Goal: Communication & Community: Answer question/provide support

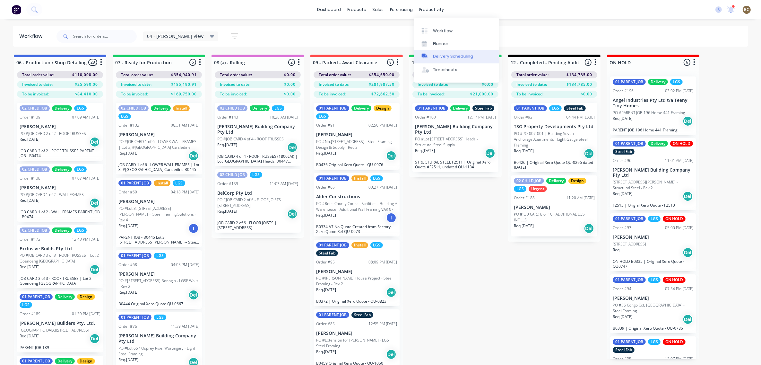
click at [453, 59] on div "Delivery Scheduling" at bounding box center [453, 57] width 40 height 6
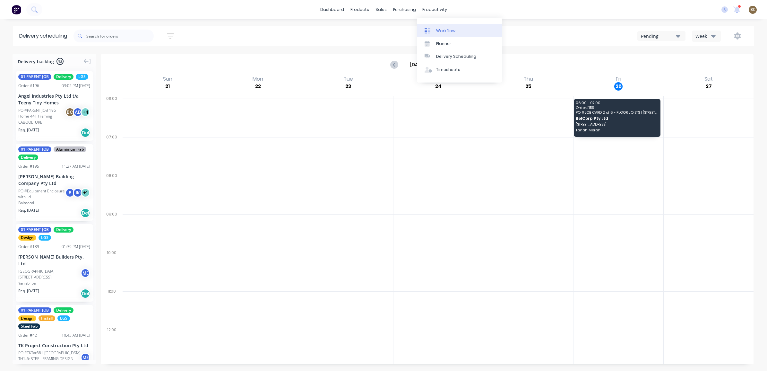
click at [463, 29] on link "Workflow" at bounding box center [459, 30] width 85 height 13
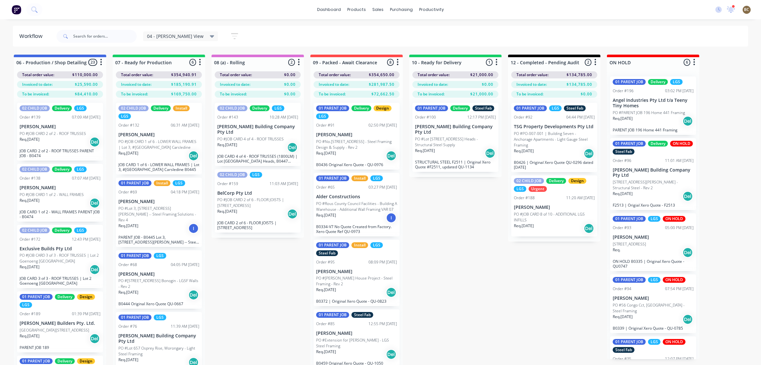
click at [186, 42] on div "04 - [PERSON_NAME] View Save new view None edit 04 - [PERSON_NAME] View (Defaul…" at bounding box center [150, 36] width 190 height 19
click at [185, 42] on div "04 - [PERSON_NAME] View Save new view None edit 04 - [PERSON_NAME] View (Defaul…" at bounding box center [194, 36] width 102 height 13
drag, startPoint x: 185, startPoint y: 42, endPoint x: 188, endPoint y: 39, distance: 4.1
click at [188, 39] on div "04 - [PERSON_NAME] View" at bounding box center [180, 36] width 75 height 10
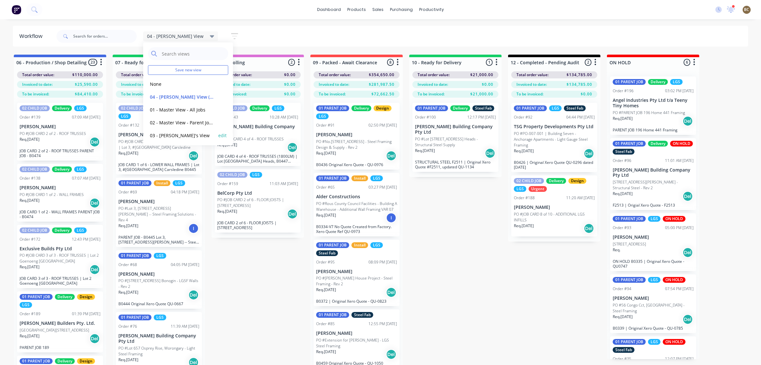
click at [185, 134] on button "03 - [PERSON_NAME]'s View" at bounding box center [182, 135] width 68 height 7
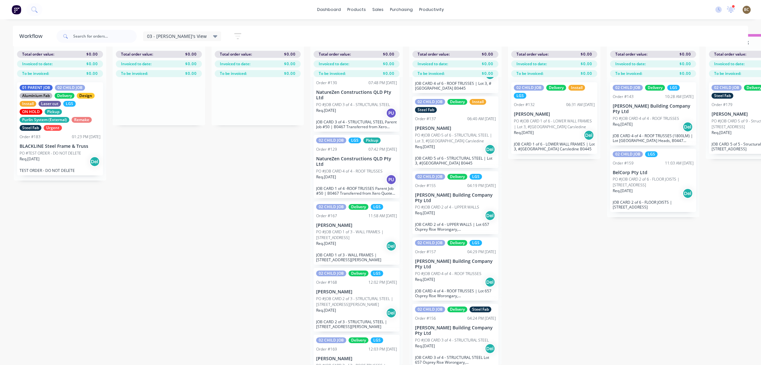
scroll to position [824, 0]
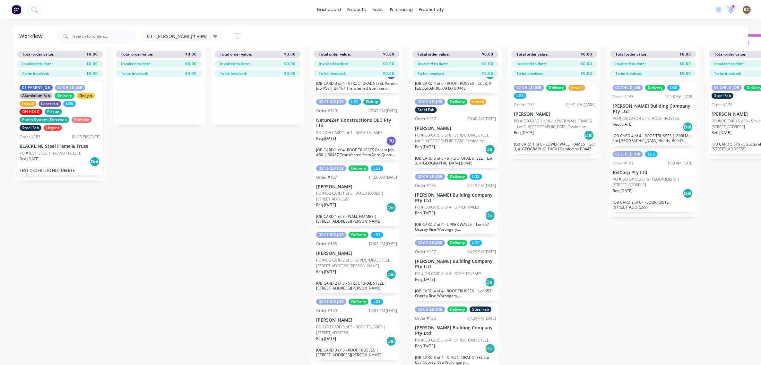
click at [731, 13] on div at bounding box center [731, 10] width 8 height 10
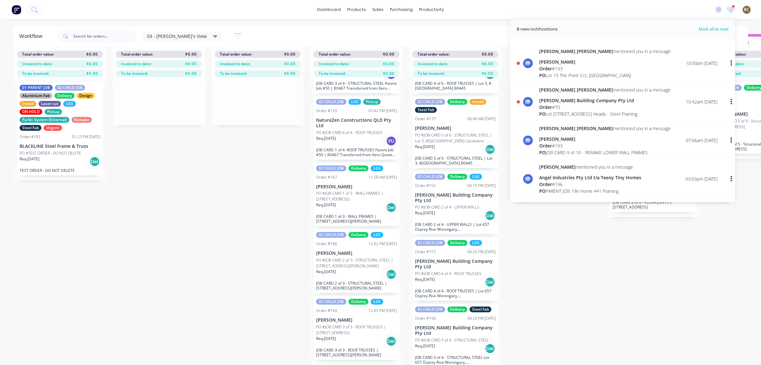
click at [660, 108] on div "[PERSON_NAME] [PERSON_NAME] mentioned you in a message [PERSON_NAME] Building C…" at bounding box center [628, 101] width 178 height 31
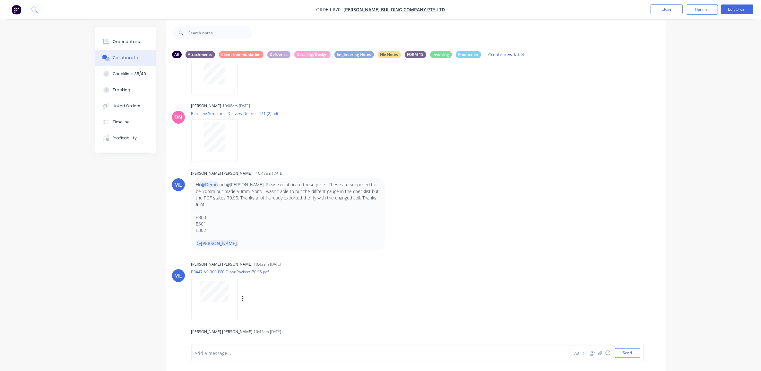
scroll to position [10, 0]
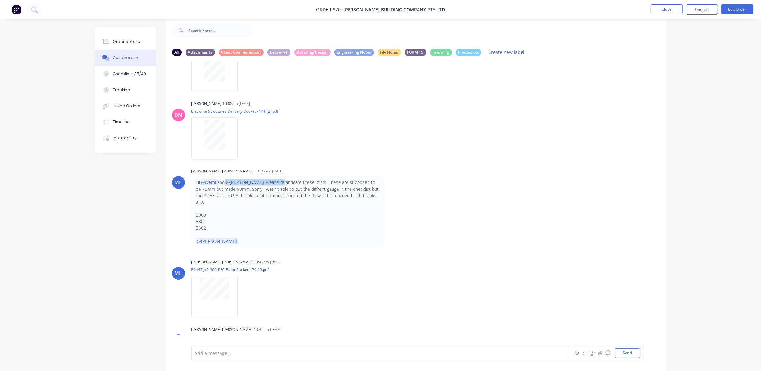
drag, startPoint x: 225, startPoint y: 175, endPoint x: 278, endPoint y: 173, distance: 52.4
click at [278, 179] on p "Hi @Demi and @[PERSON_NAME], Please refabricate these joists. These are suppose…" at bounding box center [288, 192] width 184 height 26
drag, startPoint x: 278, startPoint y: 173, endPoint x: 333, endPoint y: 172, distance: 55.6
click at [333, 179] on p "Hi @Demi and @[PERSON_NAME], Please refabricate these joists. These are suppose…" at bounding box center [288, 192] width 184 height 26
click at [426, 8] on span "[PERSON_NAME] Building Company Pty Ltd" at bounding box center [394, 10] width 101 height 6
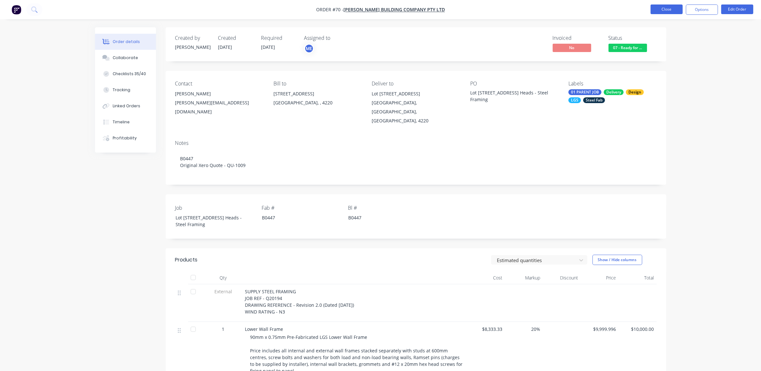
click at [666, 12] on button "Close" at bounding box center [667, 9] width 32 height 10
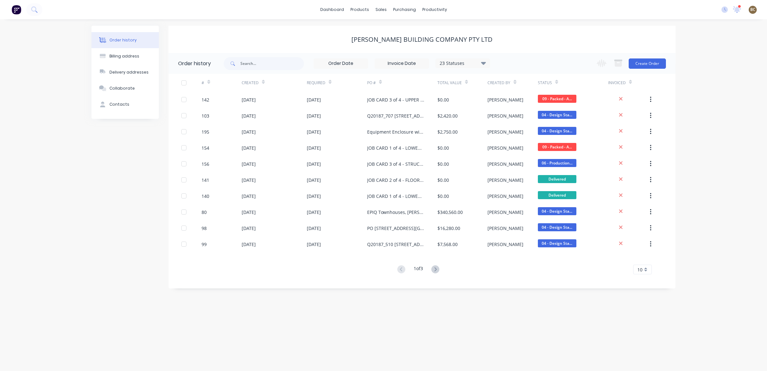
click at [710, 206] on div "Order history Billing address Delivery addresses Collaborate Contacts [PERSON_N…" at bounding box center [383, 195] width 767 height 352
